Goal: Task Accomplishment & Management: Complete application form

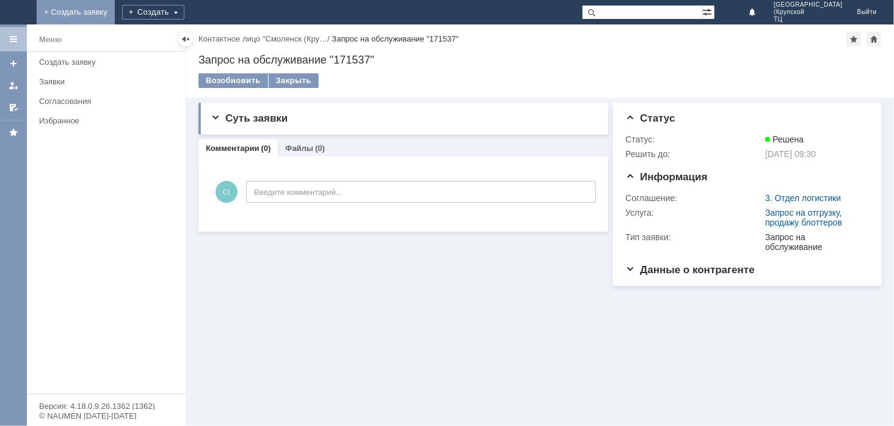
click at [115, 9] on link "+ Создать заявку" at bounding box center [76, 12] width 78 height 24
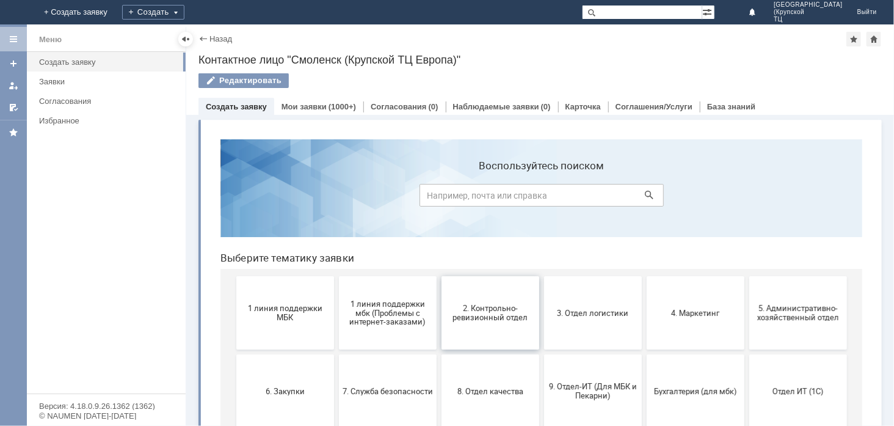
click at [462, 326] on button "2. Контрольно-ревизионный отдел" at bounding box center [490, 311] width 98 height 73
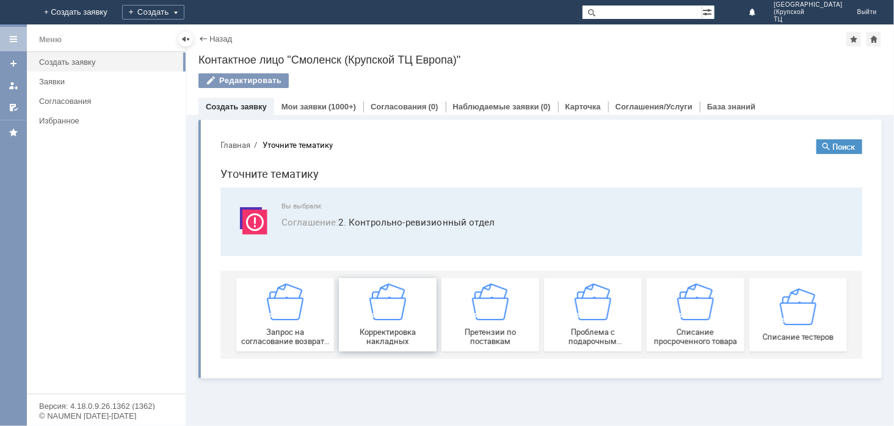
click at [397, 313] on img at bounding box center [387, 301] width 37 height 37
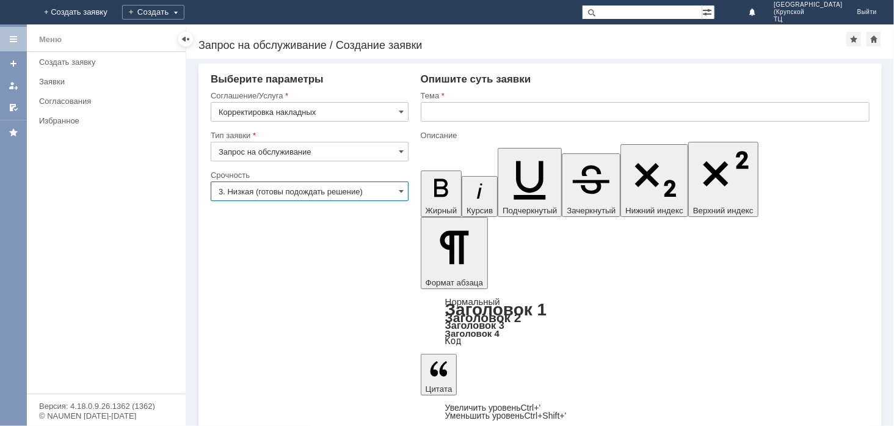
click at [363, 194] on input "3. Низкая (готовы подождать решение)" at bounding box center [310, 191] width 198 height 20
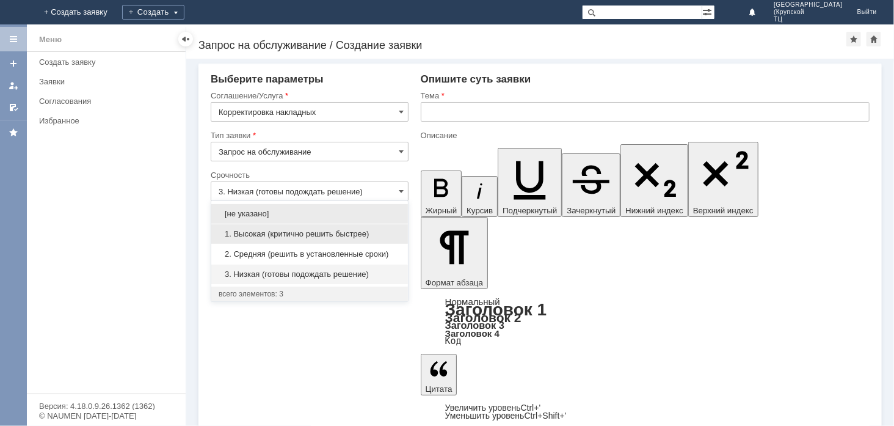
click at [359, 240] on div "1. Высокая (критично решить быстрее)" at bounding box center [309, 234] width 197 height 20
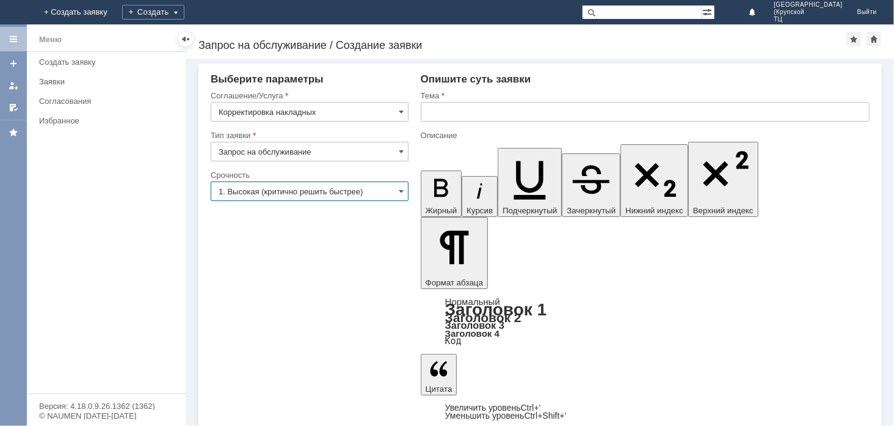
type input "1. Высокая (критично решить быстрее)"
click at [432, 108] on input "text" at bounding box center [645, 112] width 449 height 20
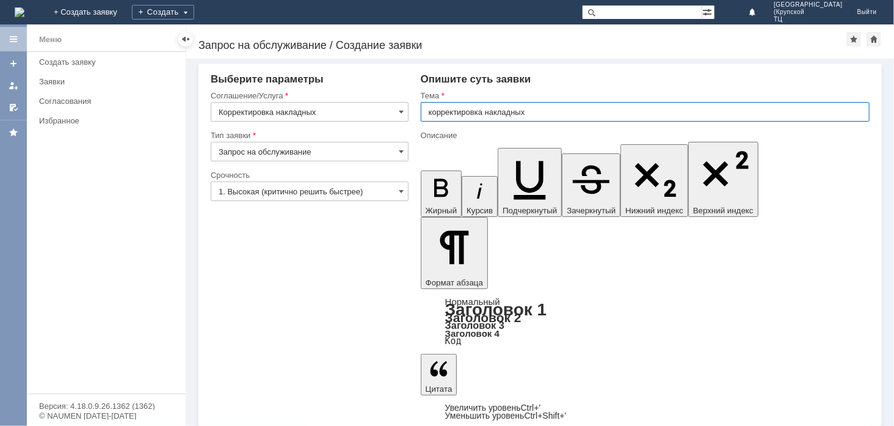
type input "корректировка накладных"
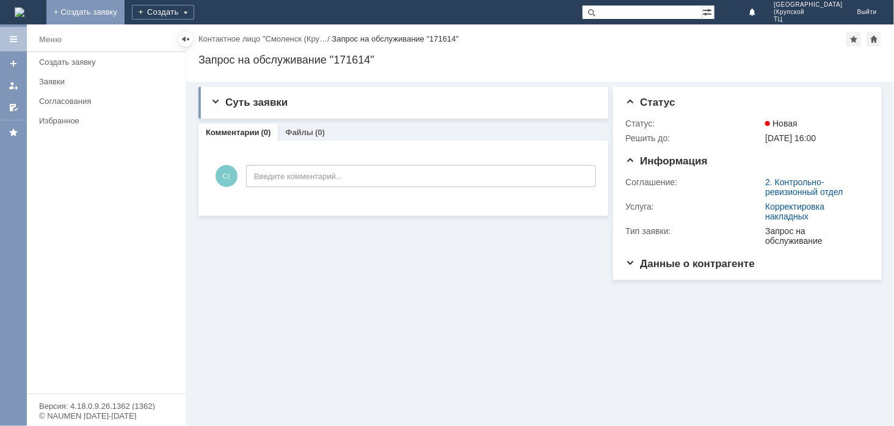
click at [125, 10] on link "+ Создать заявку" at bounding box center [85, 12] width 78 height 24
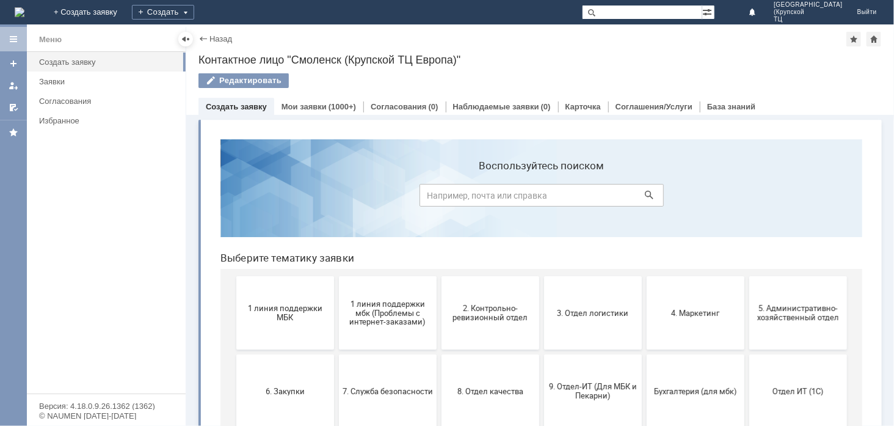
click at [287, 306] on span "1 линия поддержки МБК" at bounding box center [284, 312] width 90 height 18
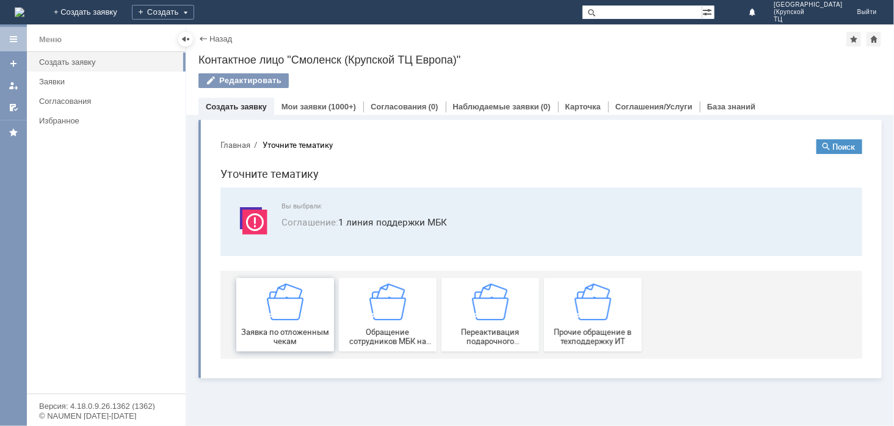
click at [289, 311] on img at bounding box center [284, 301] width 37 height 37
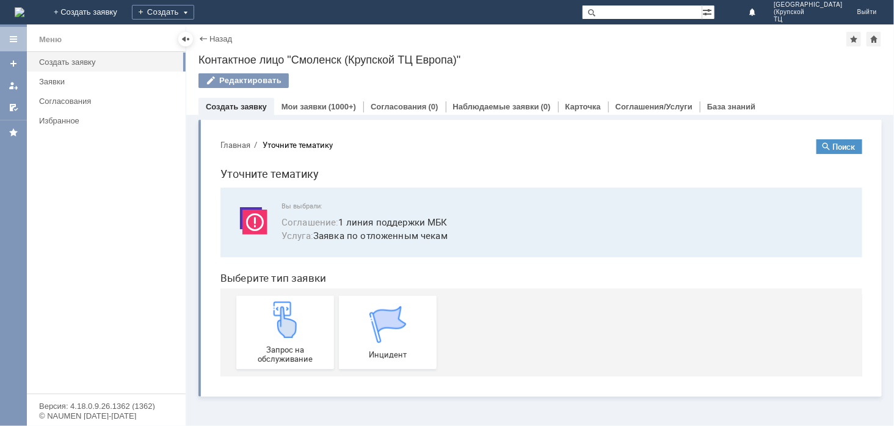
click at [289, 311] on img at bounding box center [284, 318] width 37 height 37
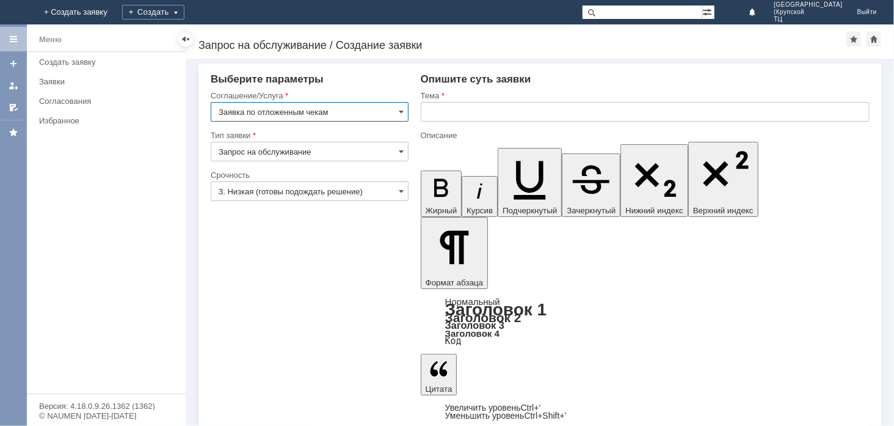
click at [392, 188] on input "3. Низкая (готовы подождать решение)" at bounding box center [310, 191] width 198 height 20
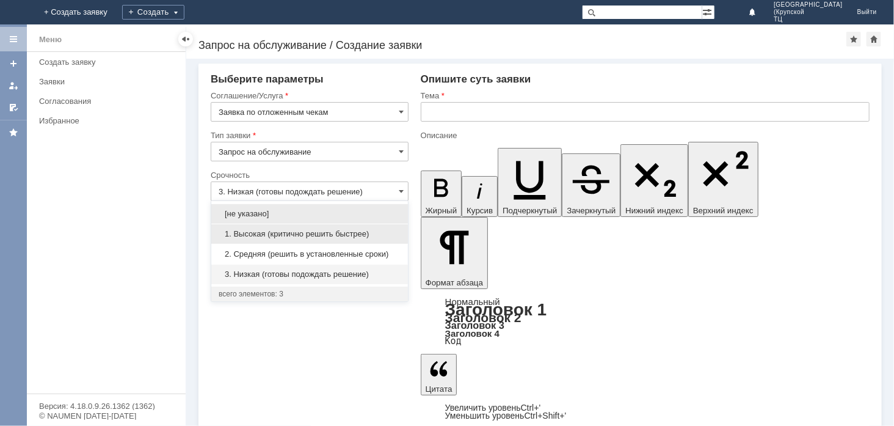
drag, startPoint x: 362, startPoint y: 234, endPoint x: 10, endPoint y: 13, distance: 416.2
click at [362, 234] on span "1. Высокая (критично решить быстрее)" at bounding box center [310, 234] width 182 height 10
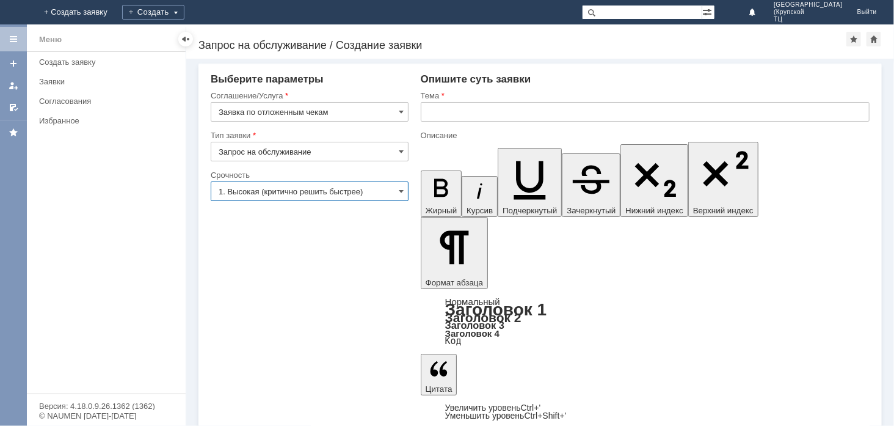
type input "1. Высокая (критично решить быстрее)"
click at [477, 107] on input "text" at bounding box center [645, 112] width 449 height 20
type input "отложенные чеки"
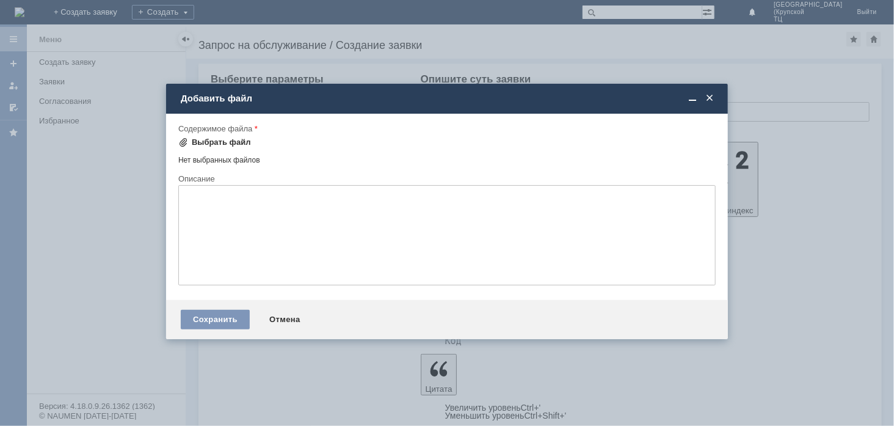
click at [219, 142] on div "Выбрать файл" at bounding box center [221, 142] width 59 height 10
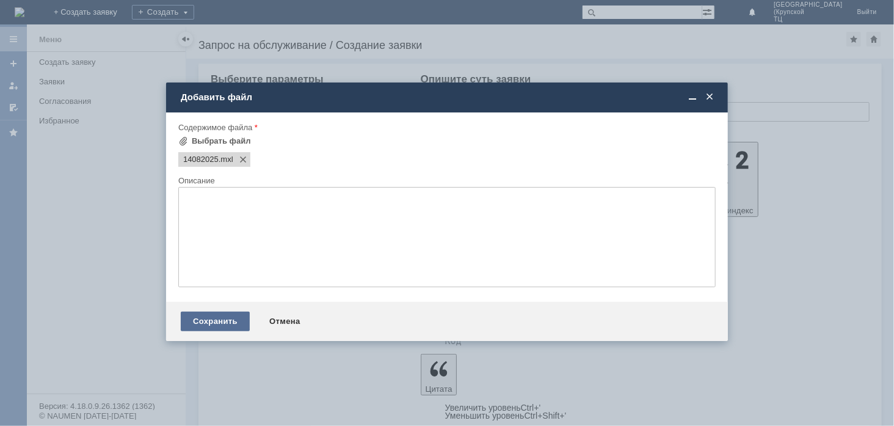
click at [211, 320] on div "Сохранить" at bounding box center [215, 321] width 69 height 20
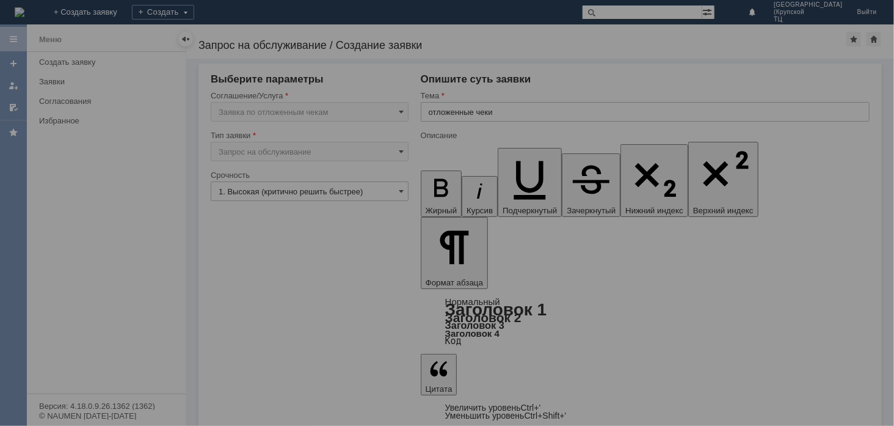
click at [251, 361] on div at bounding box center [447, 213] width 894 height 426
